Goal: Obtain resource: Obtain resource

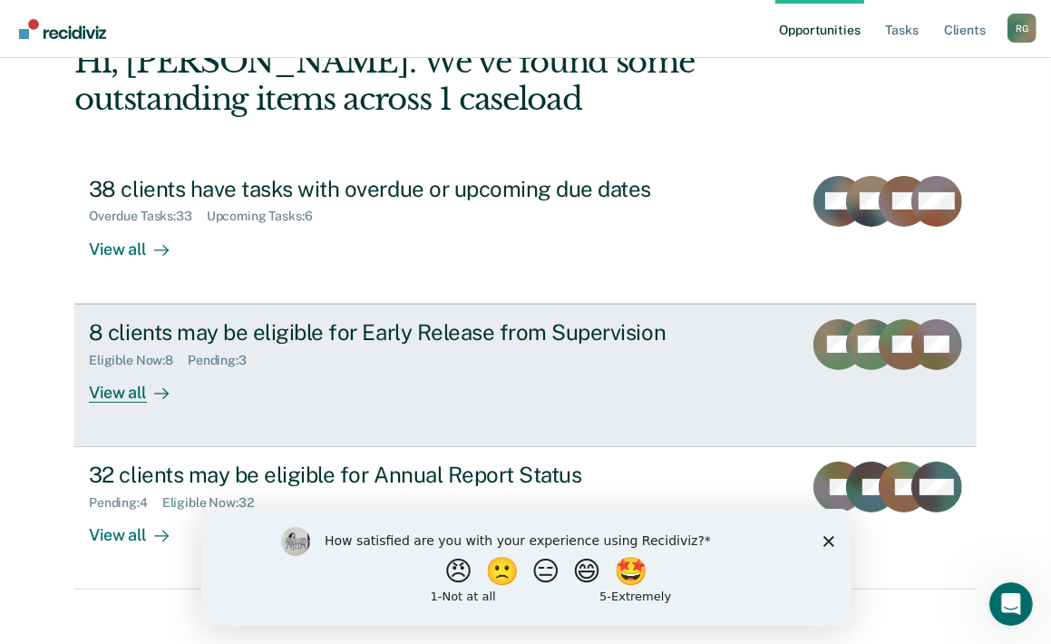
scroll to position [126, 0]
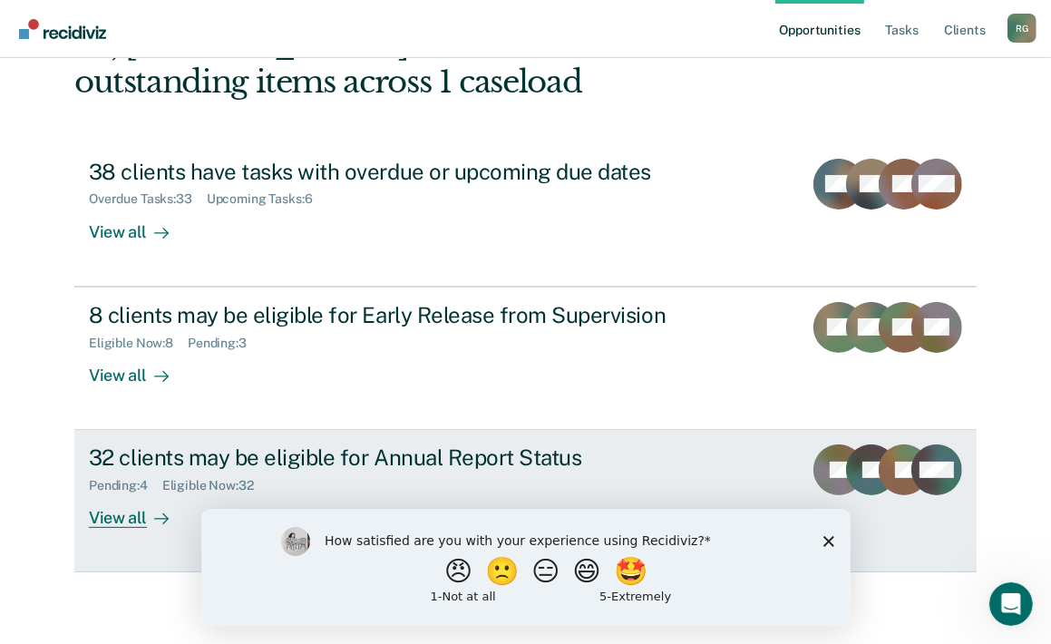
click at [210, 454] on div "32 clients may be eligible for Annual Report Status" at bounding box center [407, 458] width 637 height 26
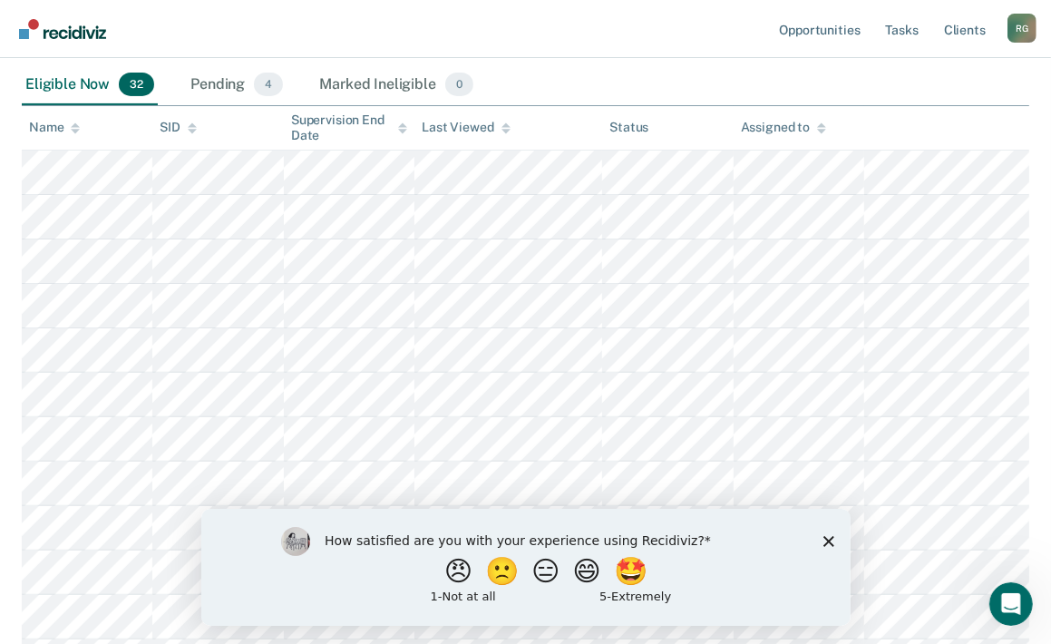
scroll to position [276, 0]
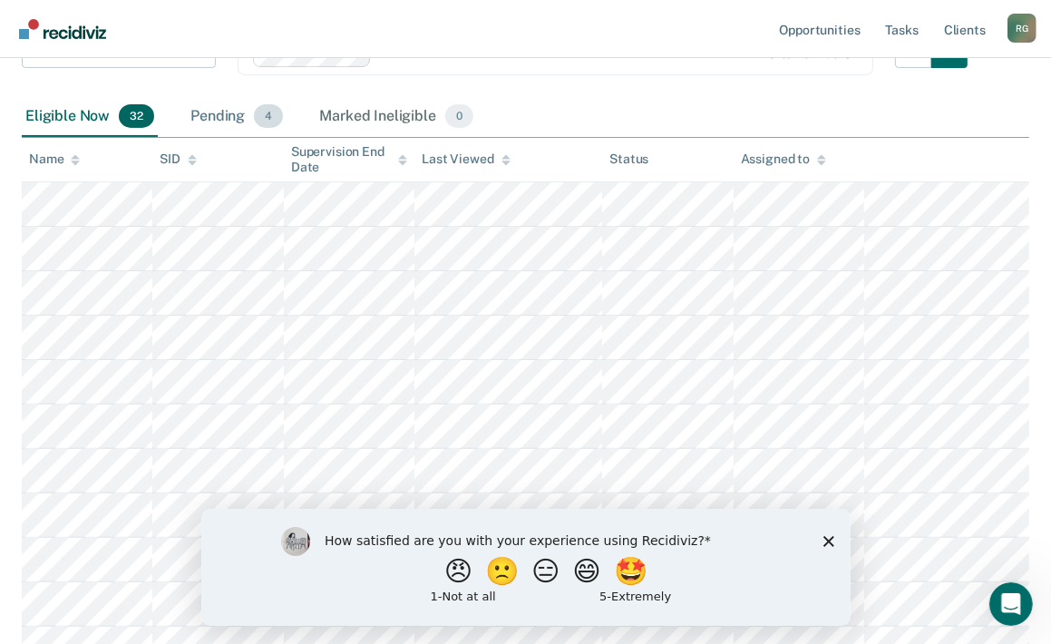
click at [230, 112] on div "Pending 4" at bounding box center [237, 117] width 100 height 40
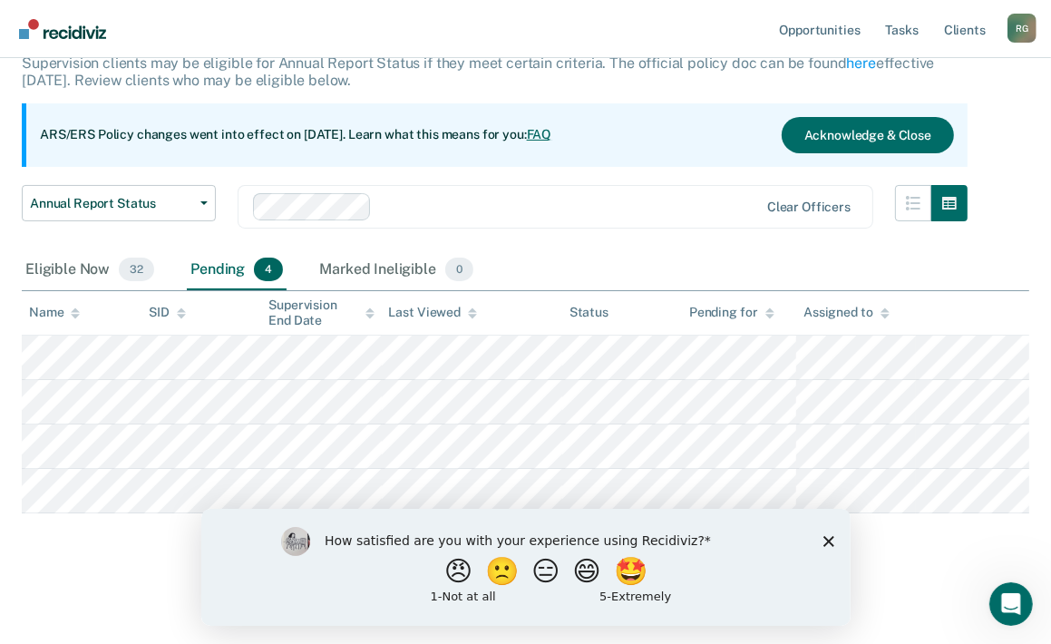
scroll to position [120, 0]
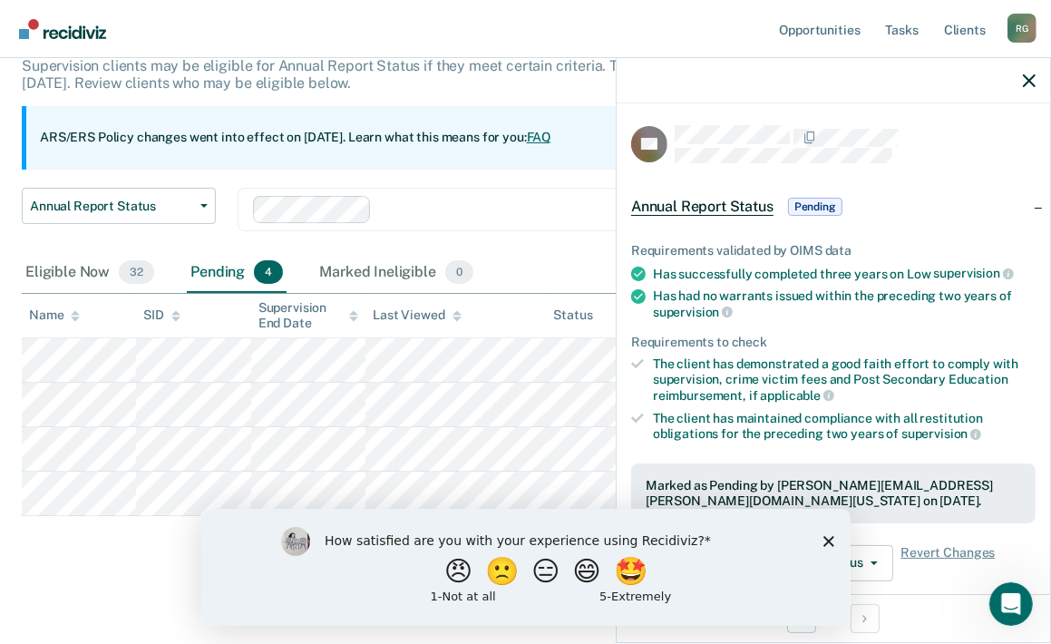
click at [694, 207] on span "Annual Report Status" at bounding box center [702, 207] width 142 height 18
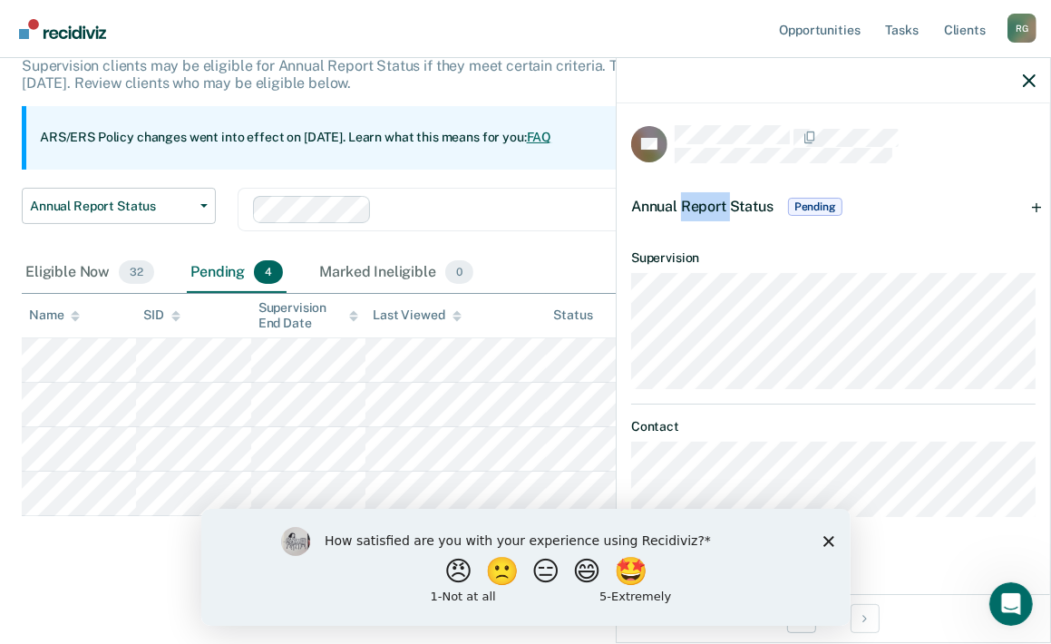
click at [694, 207] on span "Annual Report Status" at bounding box center [702, 206] width 142 height 17
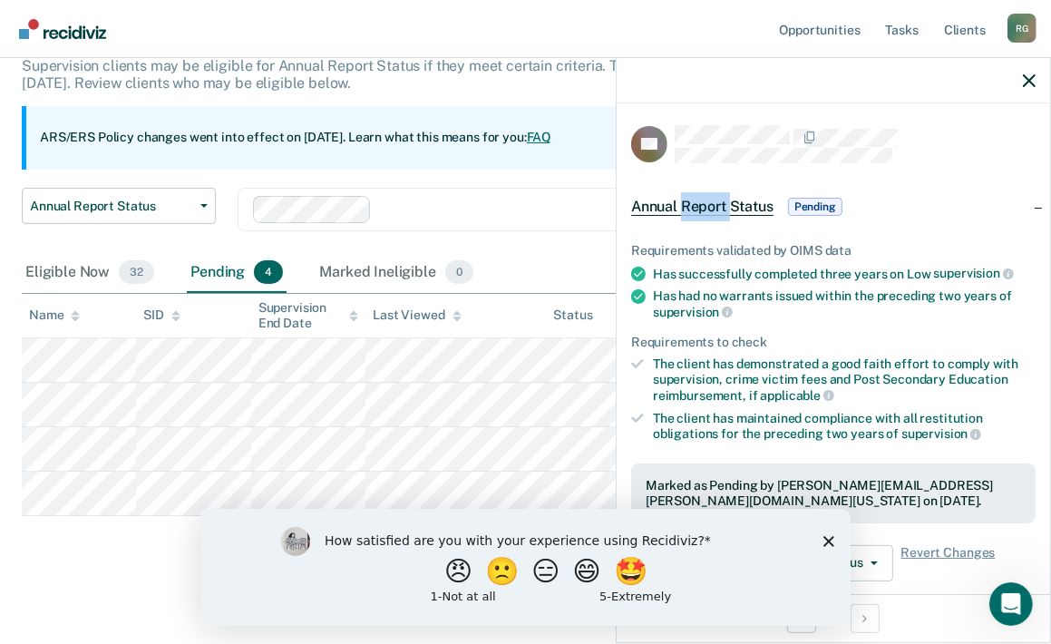
drag, startPoint x: 694, startPoint y: 207, endPoint x: 733, endPoint y: 204, distance: 39.1
click at [733, 204] on span "Annual Report Status" at bounding box center [702, 207] width 142 height 18
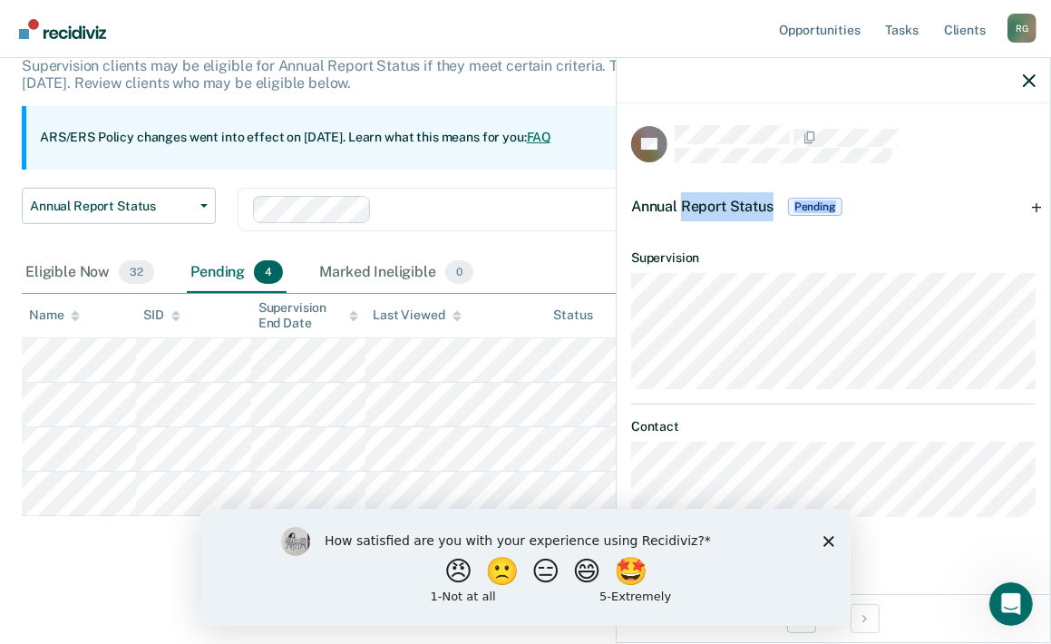
drag, startPoint x: 733, startPoint y: 204, endPoint x: 745, endPoint y: 200, distance: 12.3
click at [751, 212] on span "Annual Report Status" at bounding box center [702, 206] width 142 height 17
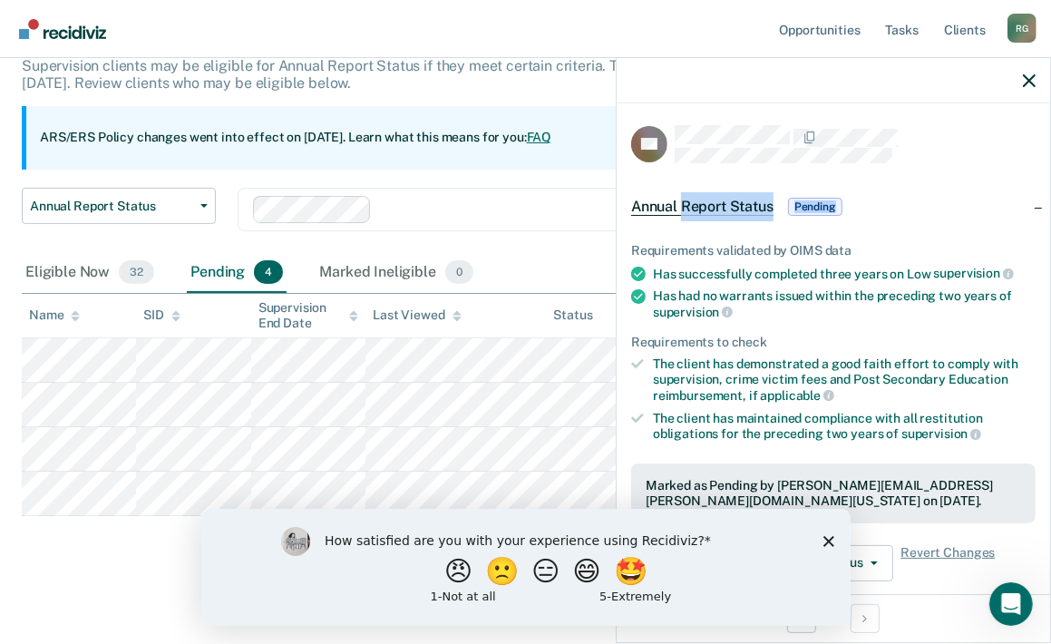
click at [739, 201] on span "Annual Report Status" at bounding box center [702, 207] width 142 height 18
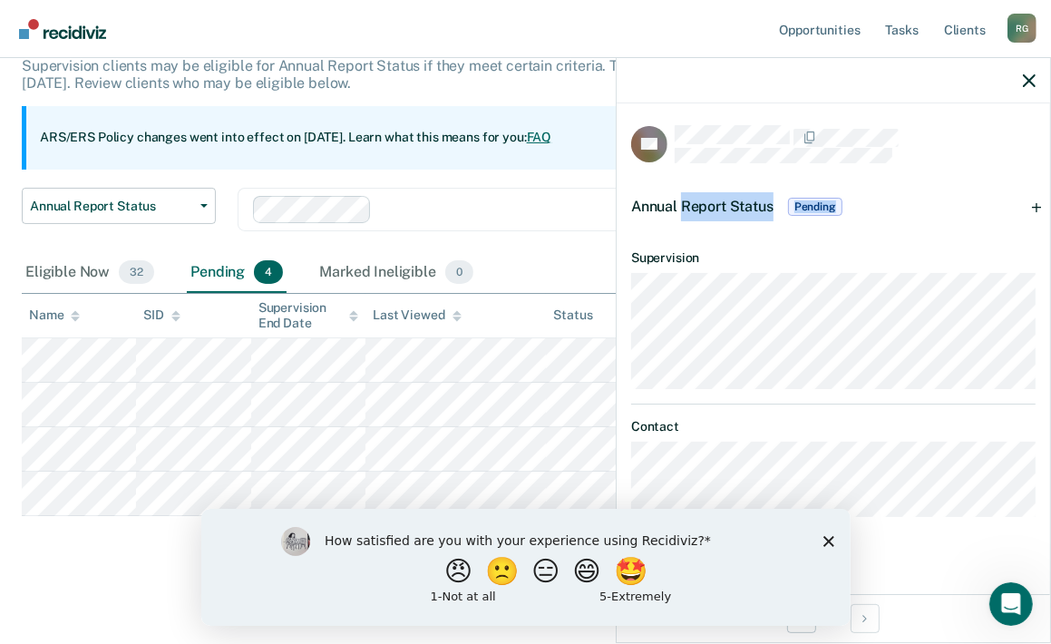
click at [741, 201] on span "Annual Report Status" at bounding box center [702, 206] width 142 height 17
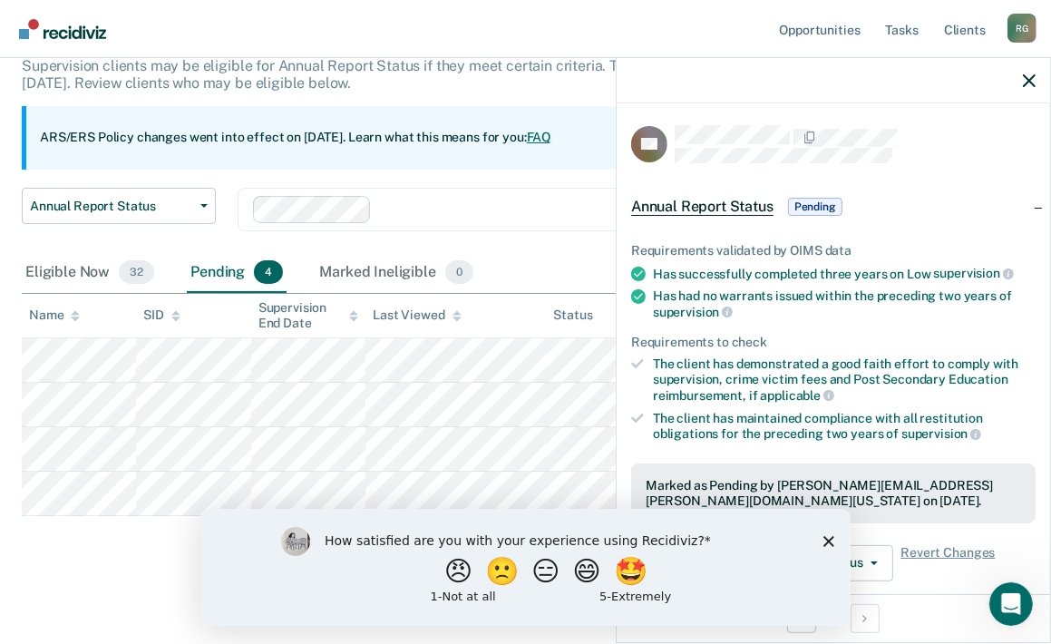
click at [810, 205] on span "Pending" at bounding box center [815, 207] width 54 height 18
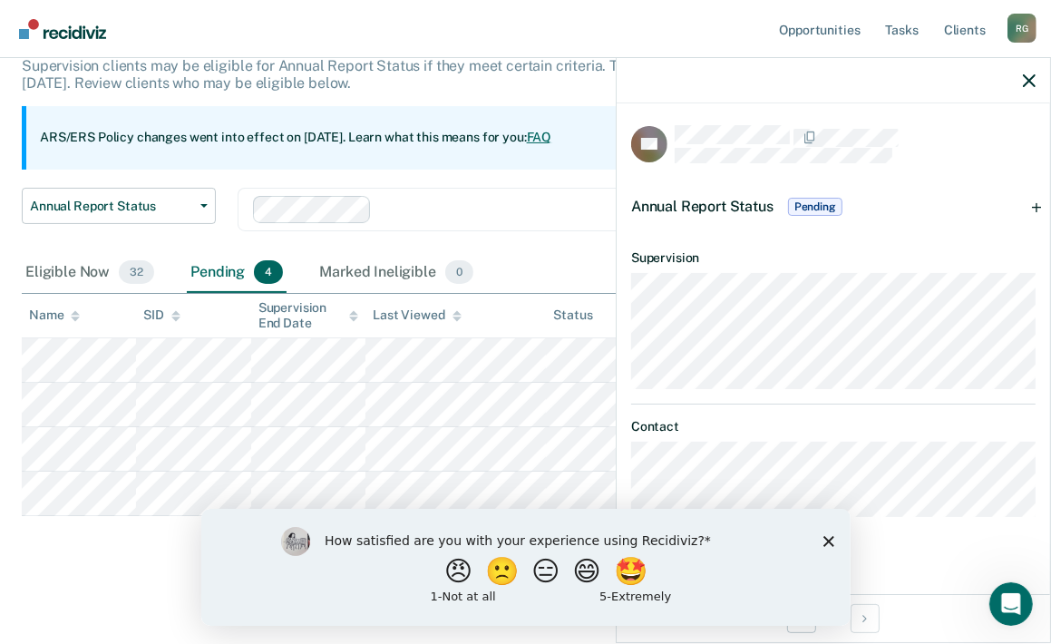
click at [727, 200] on span "Annual Report Status" at bounding box center [702, 206] width 142 height 17
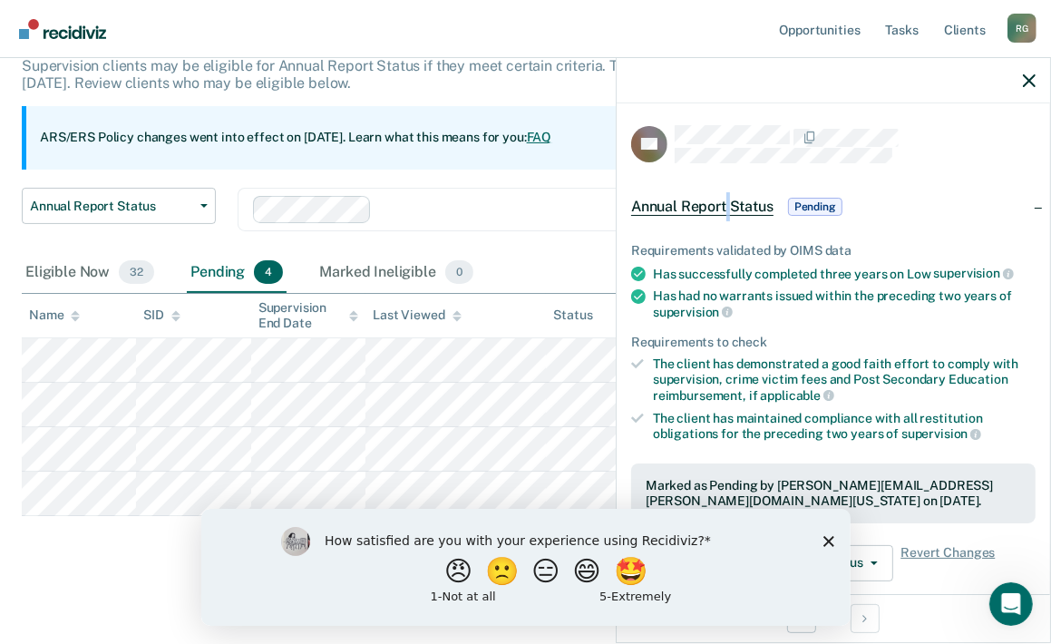
click at [727, 200] on span "Annual Report Status" at bounding box center [702, 207] width 142 height 18
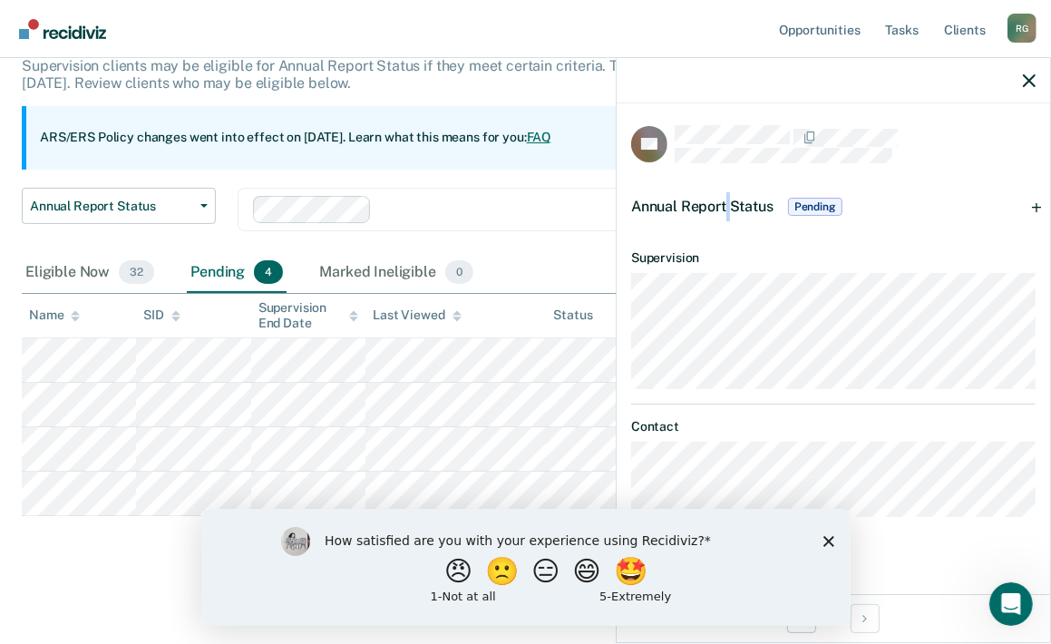
click at [733, 205] on span "Annual Report Status" at bounding box center [702, 206] width 142 height 17
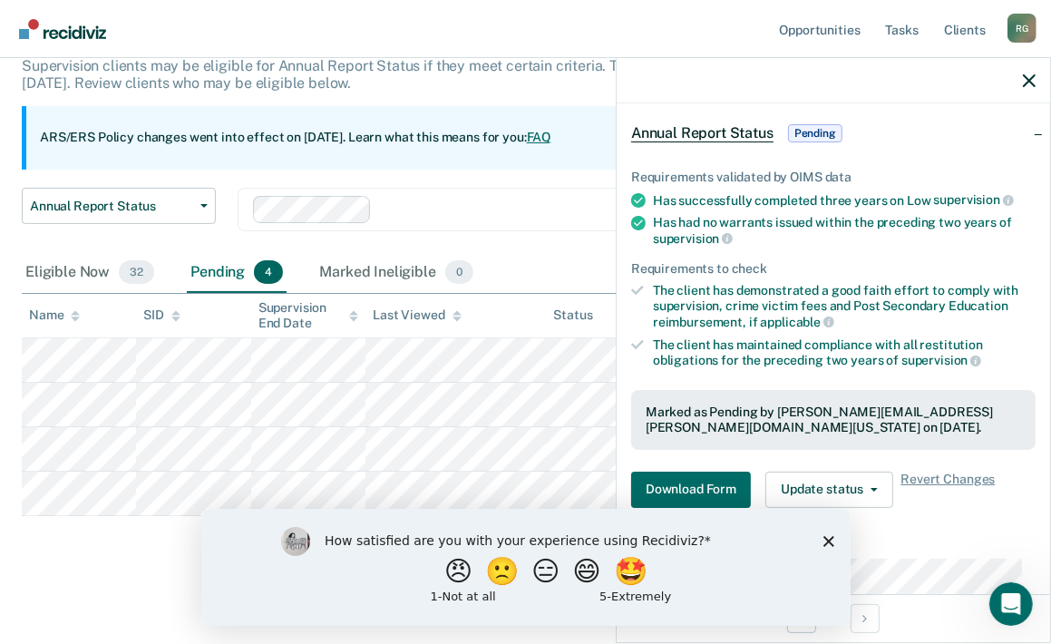
scroll to position [181, 0]
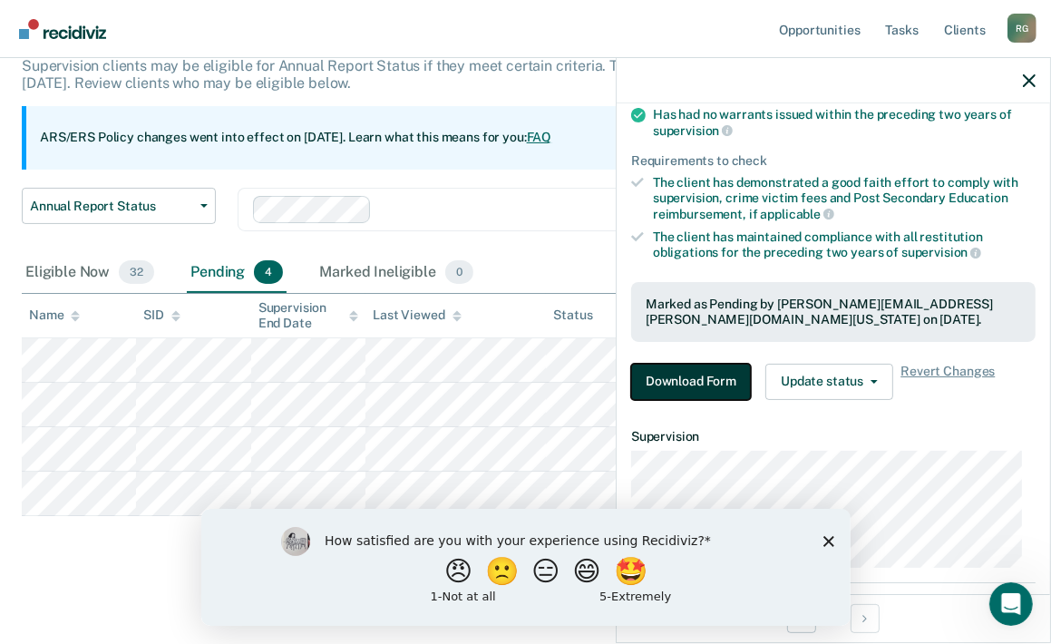
click at [695, 374] on button "Download Form" at bounding box center [691, 382] width 120 height 36
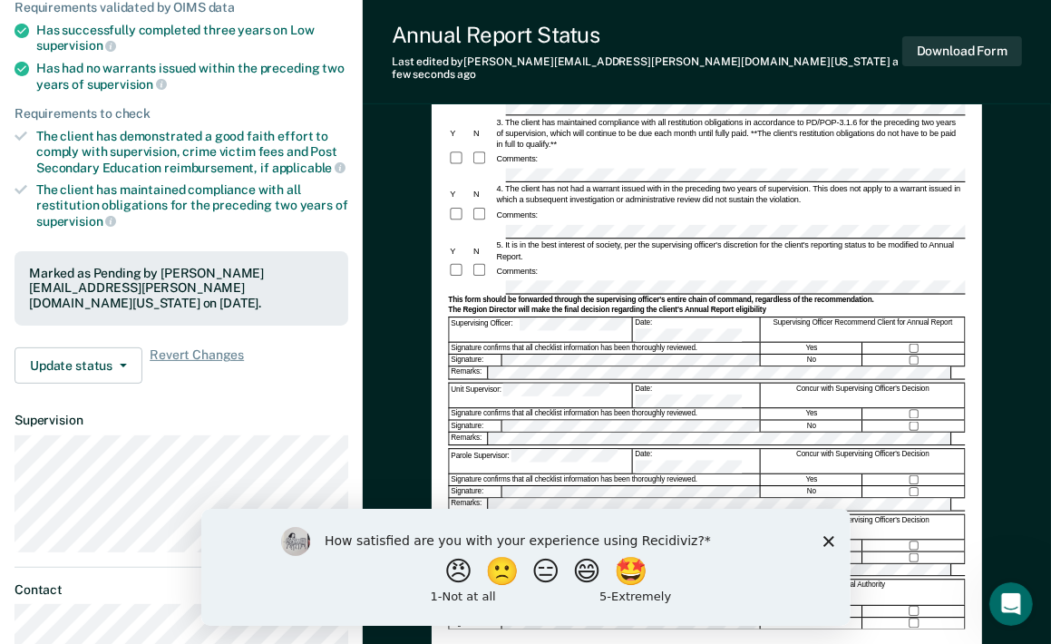
scroll to position [363, 0]
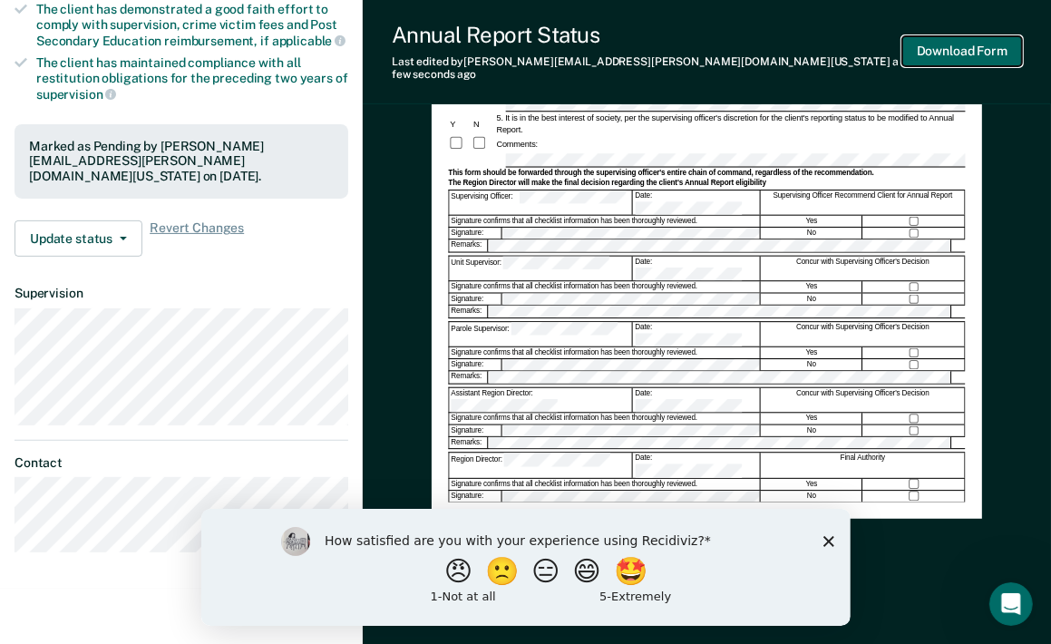
click at [940, 48] on button "Download Form" at bounding box center [963, 51] width 120 height 30
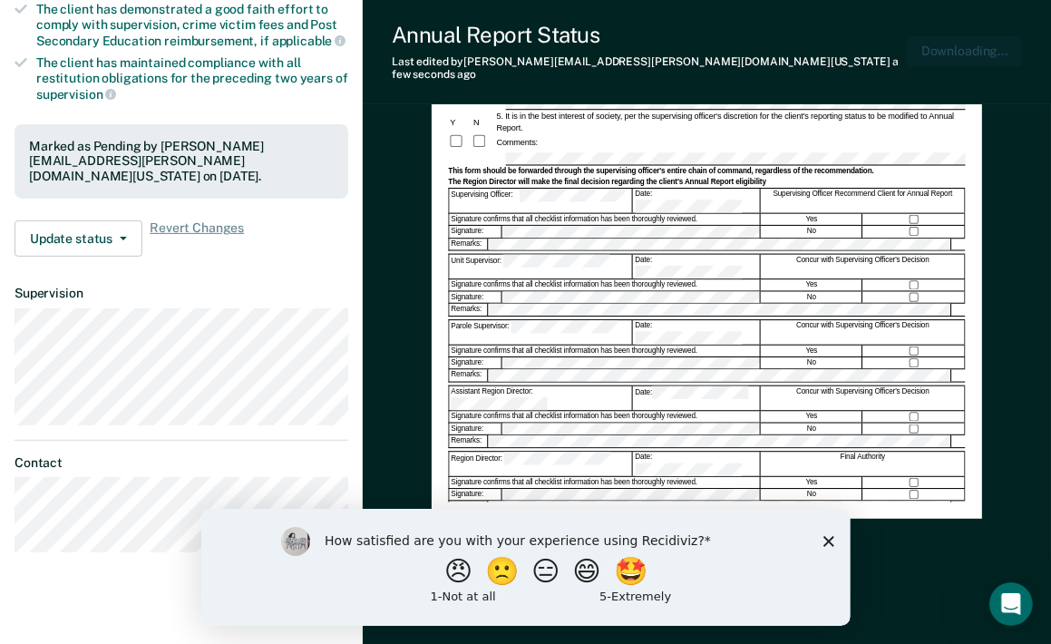
scroll to position [0, 0]
